Goal: Check status: Check status

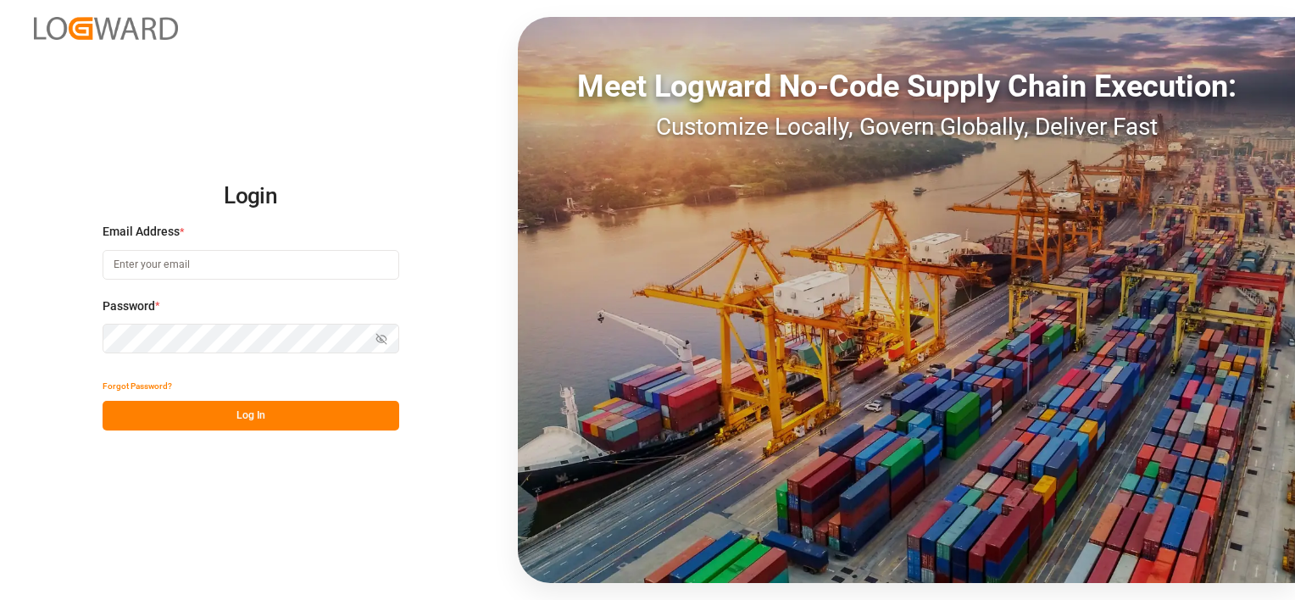
type input "[EMAIL_ADDRESS][PERSON_NAME][DOMAIN_NAME]"
click at [322, 419] on button "Log In" at bounding box center [251, 416] width 297 height 30
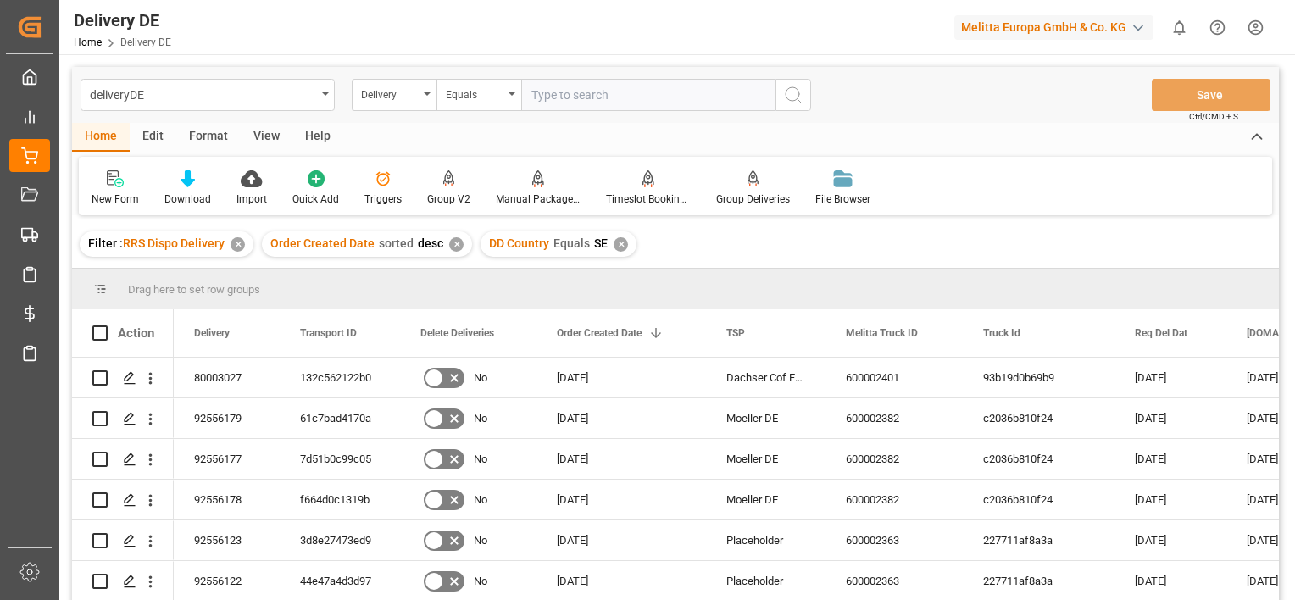
click at [234, 247] on div "✕" at bounding box center [237, 244] width 14 height 14
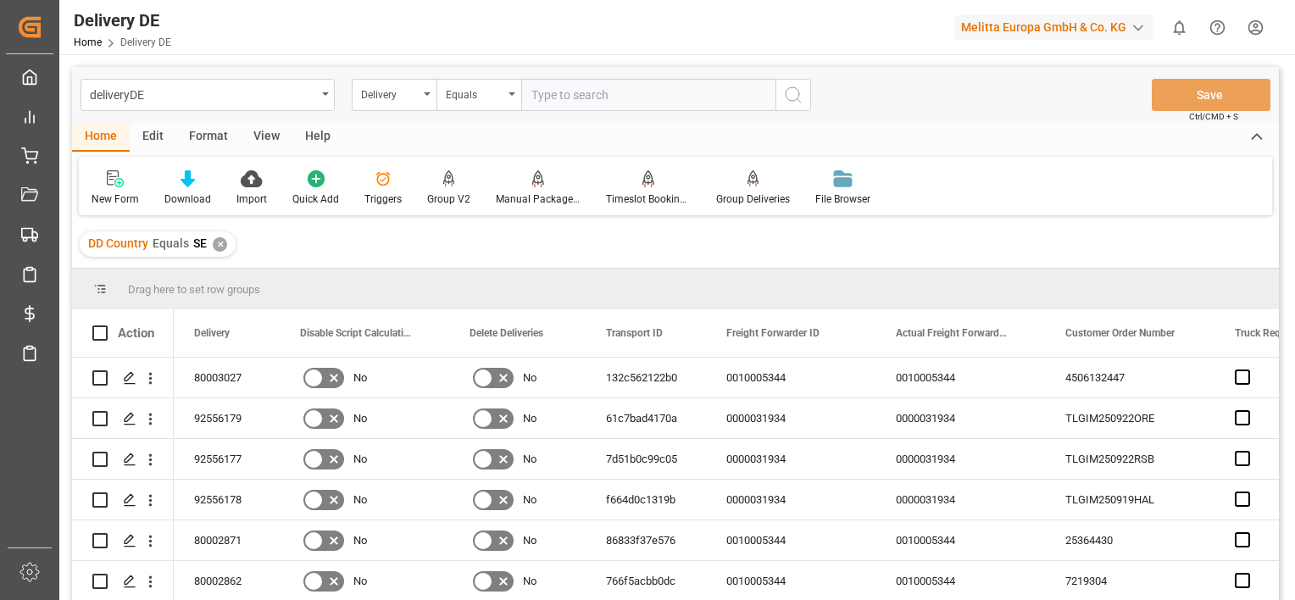
click at [569, 81] on input "text" at bounding box center [648, 95] width 254 height 32
paste input "92556507"
type input "92556507"
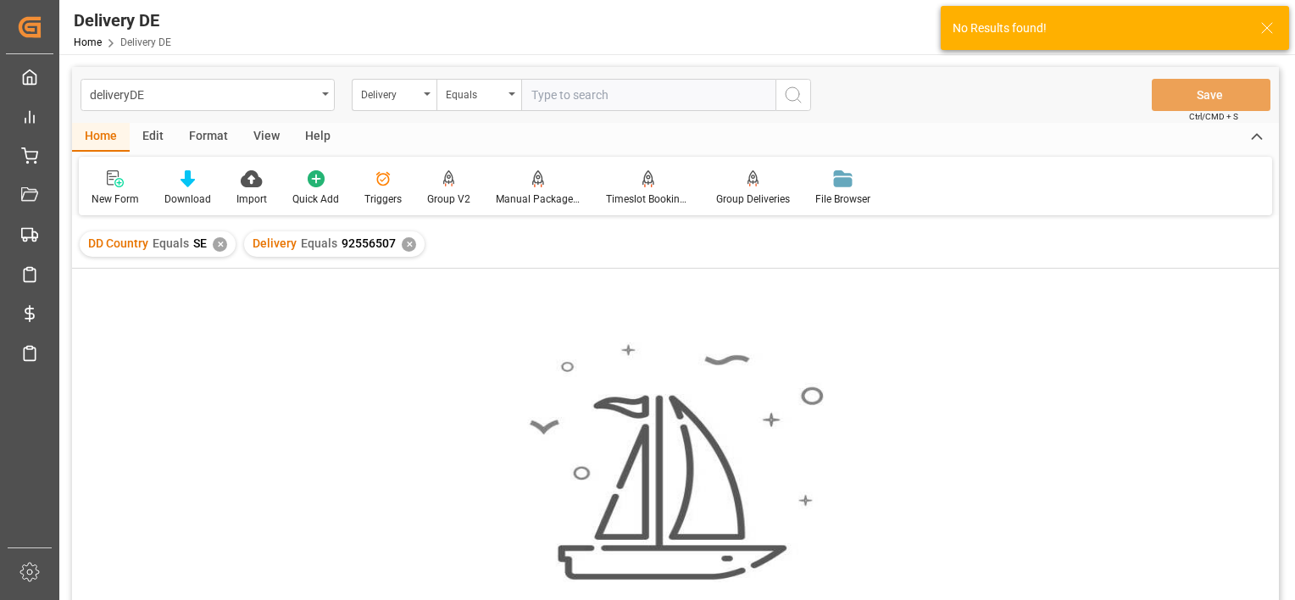
click at [220, 247] on div "✕" at bounding box center [220, 244] width 14 height 14
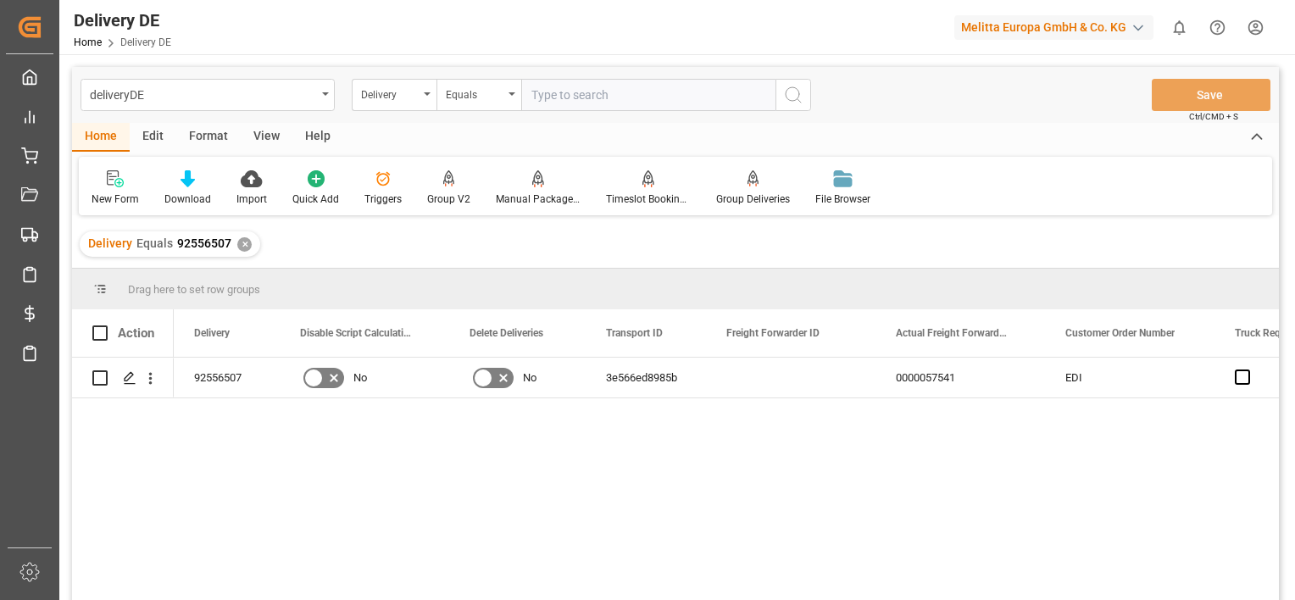
click at [617, 94] on input "text" at bounding box center [648, 95] width 254 height 32
paste input "92556508"
type input "92556508"
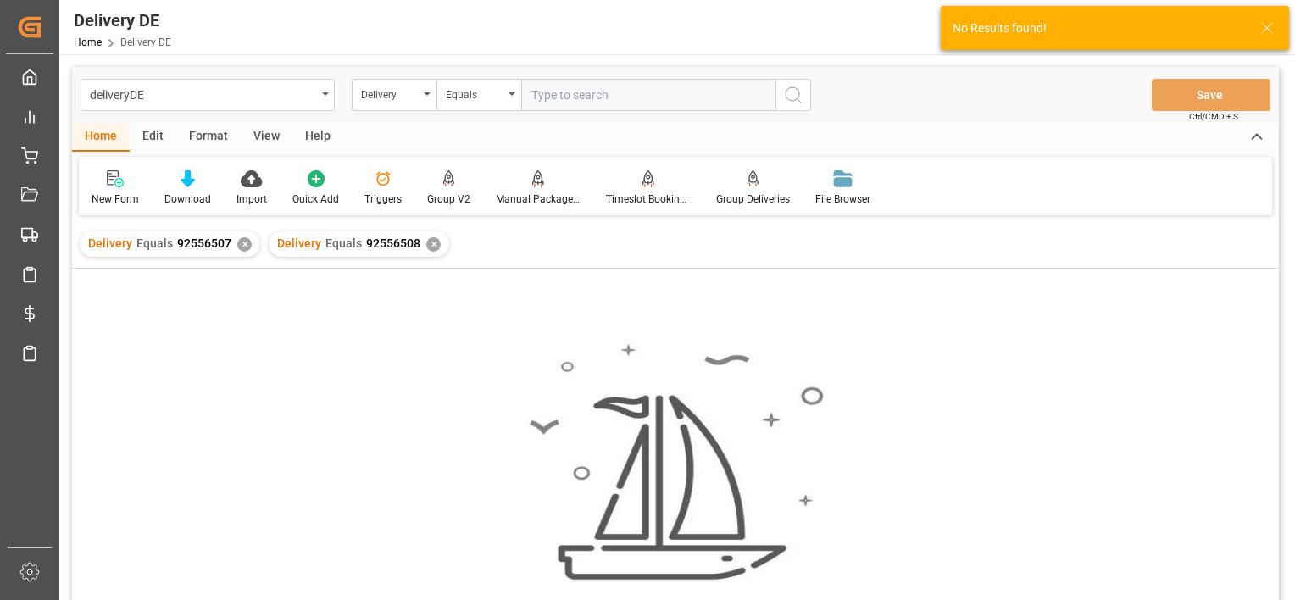
click at [241, 247] on div "✕" at bounding box center [244, 244] width 14 height 14
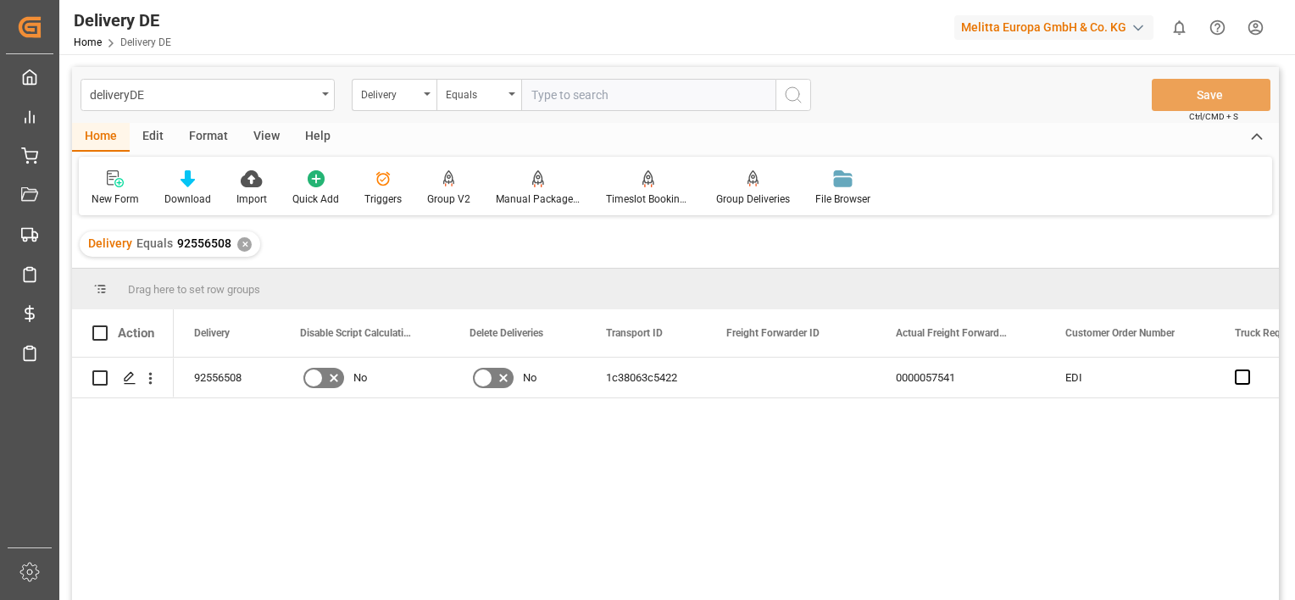
click at [563, 97] on input "text" at bounding box center [648, 95] width 254 height 32
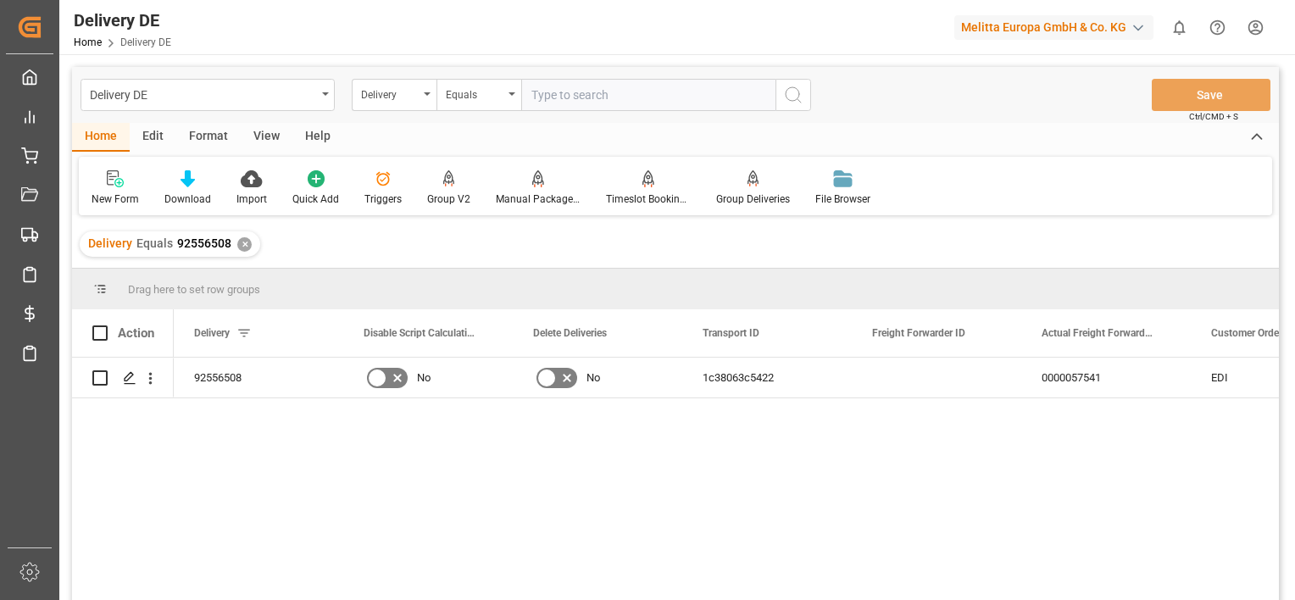
click at [241, 242] on div "✕" at bounding box center [244, 244] width 14 height 14
